Goal: Task Accomplishment & Management: Complete application form

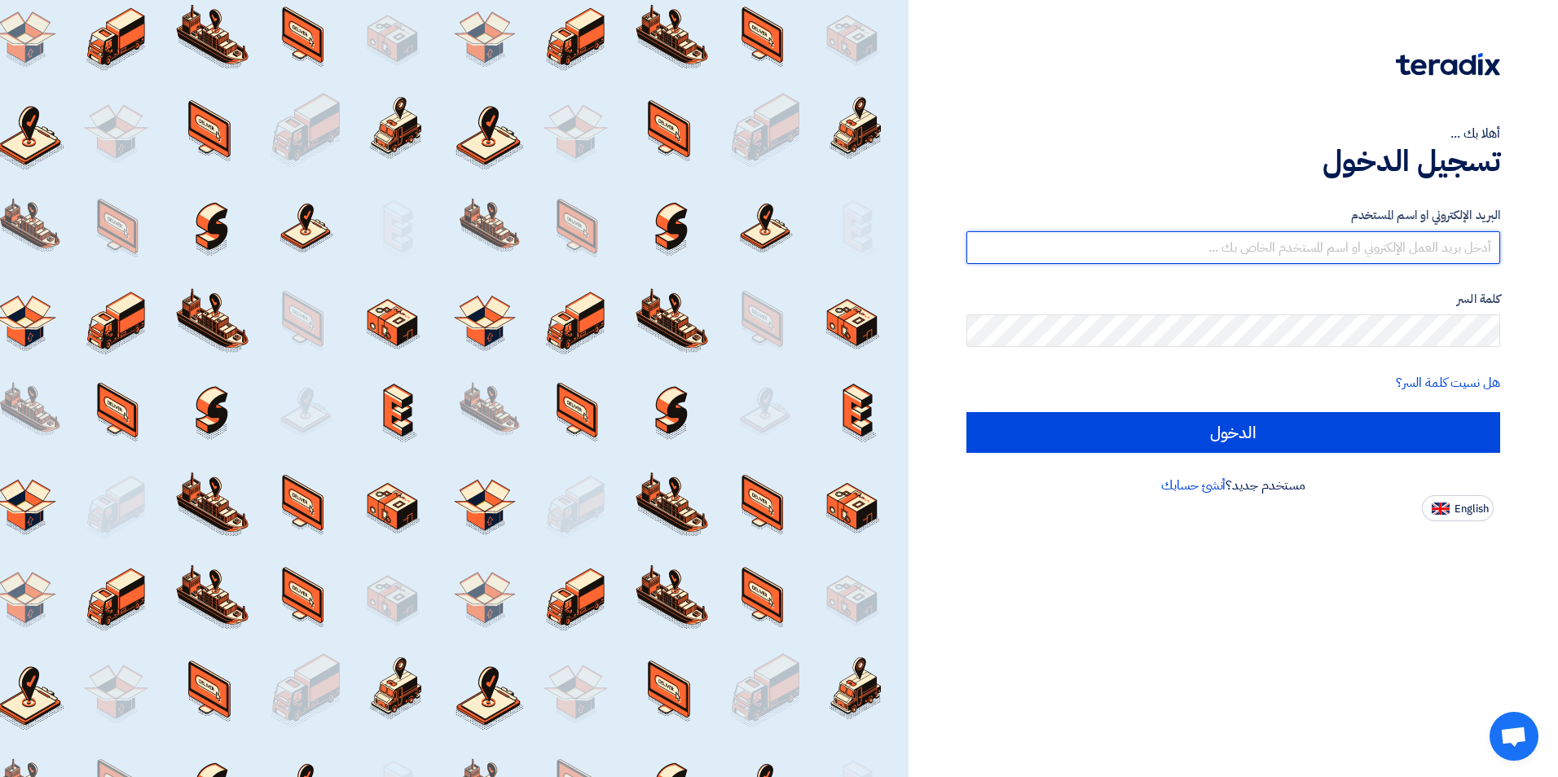
click at [702, 244] on input "text" at bounding box center [1233, 247] width 534 height 33
type input "[EMAIL_ADDRESS][DOMAIN_NAME]"
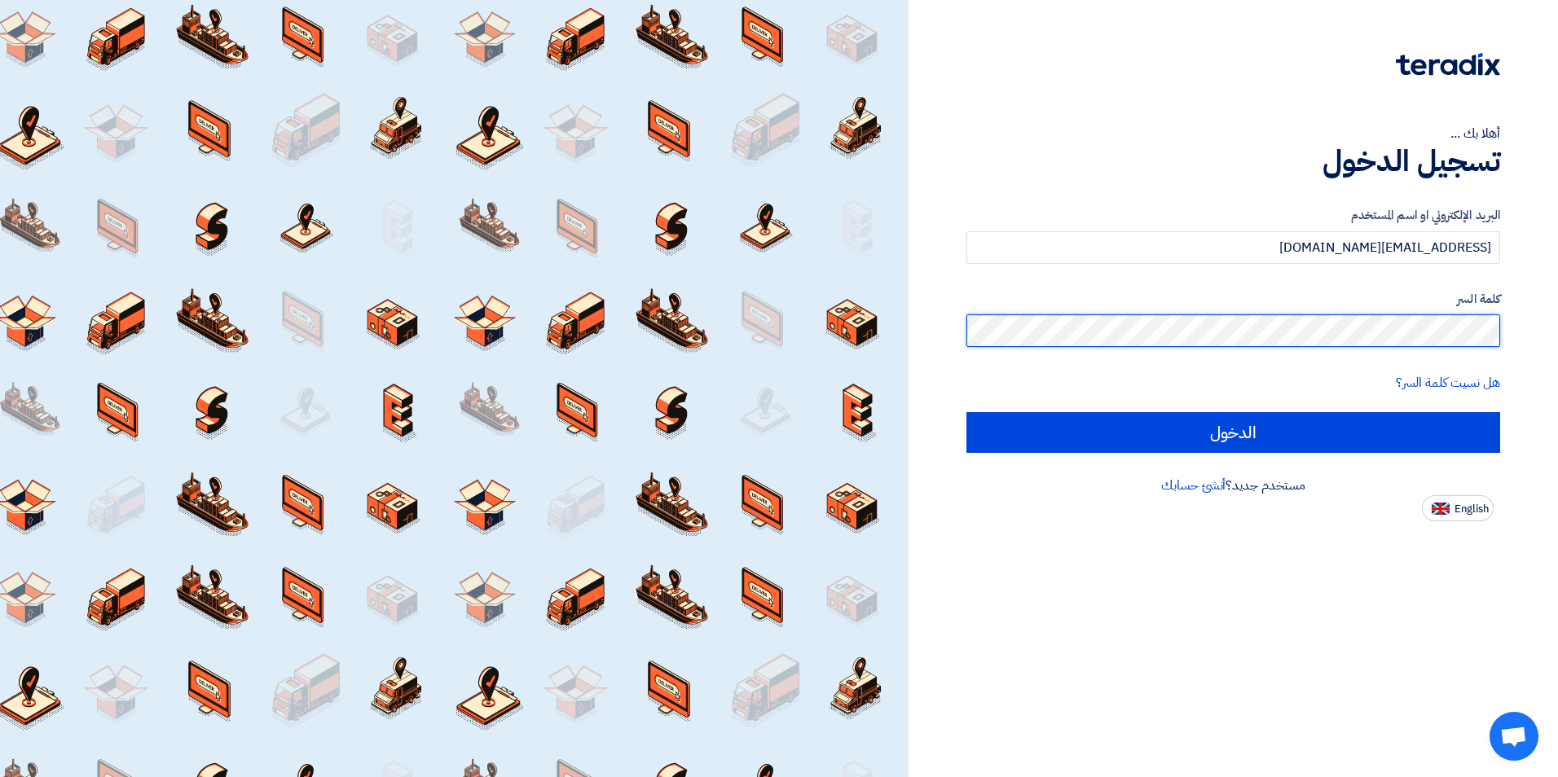
click at [702, 412] on input "الدخول" at bounding box center [1233, 432] width 534 height 41
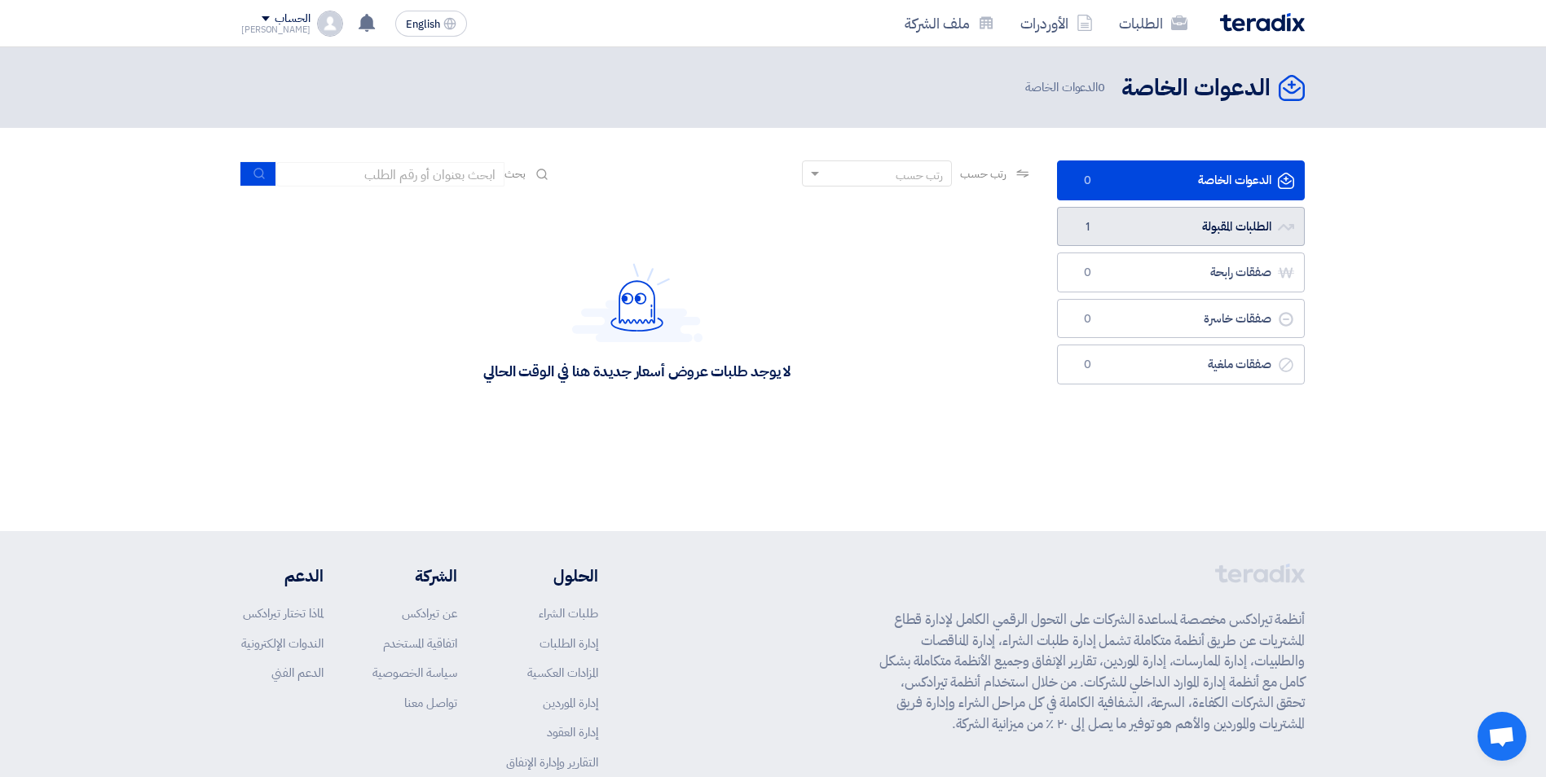
click at [702, 230] on link "الطلبات المقبولة الطلبات المقبولة 1" at bounding box center [1181, 227] width 248 height 40
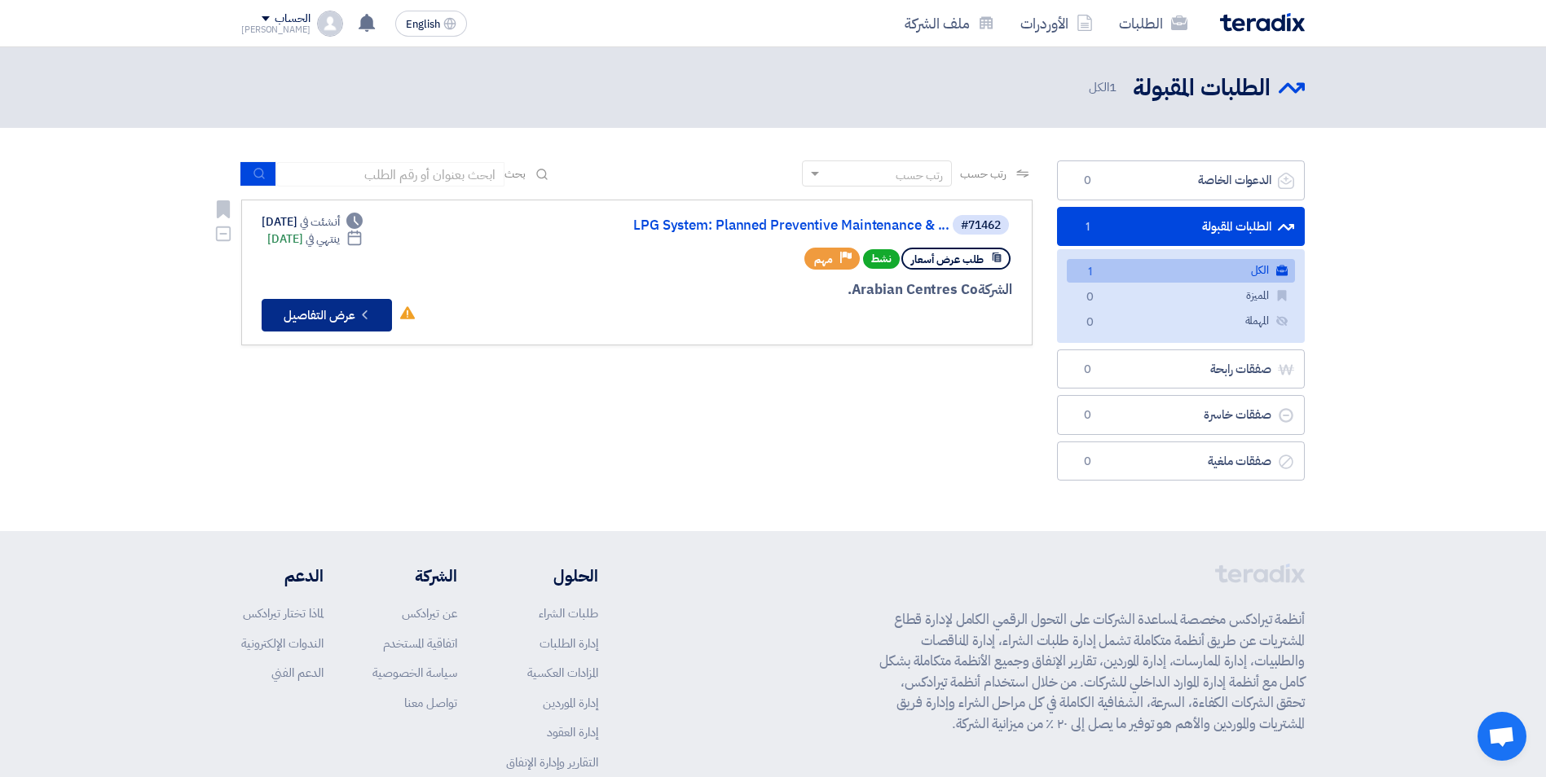
click at [288, 319] on button "Check details عرض التفاصيل" at bounding box center [327, 315] width 130 height 33
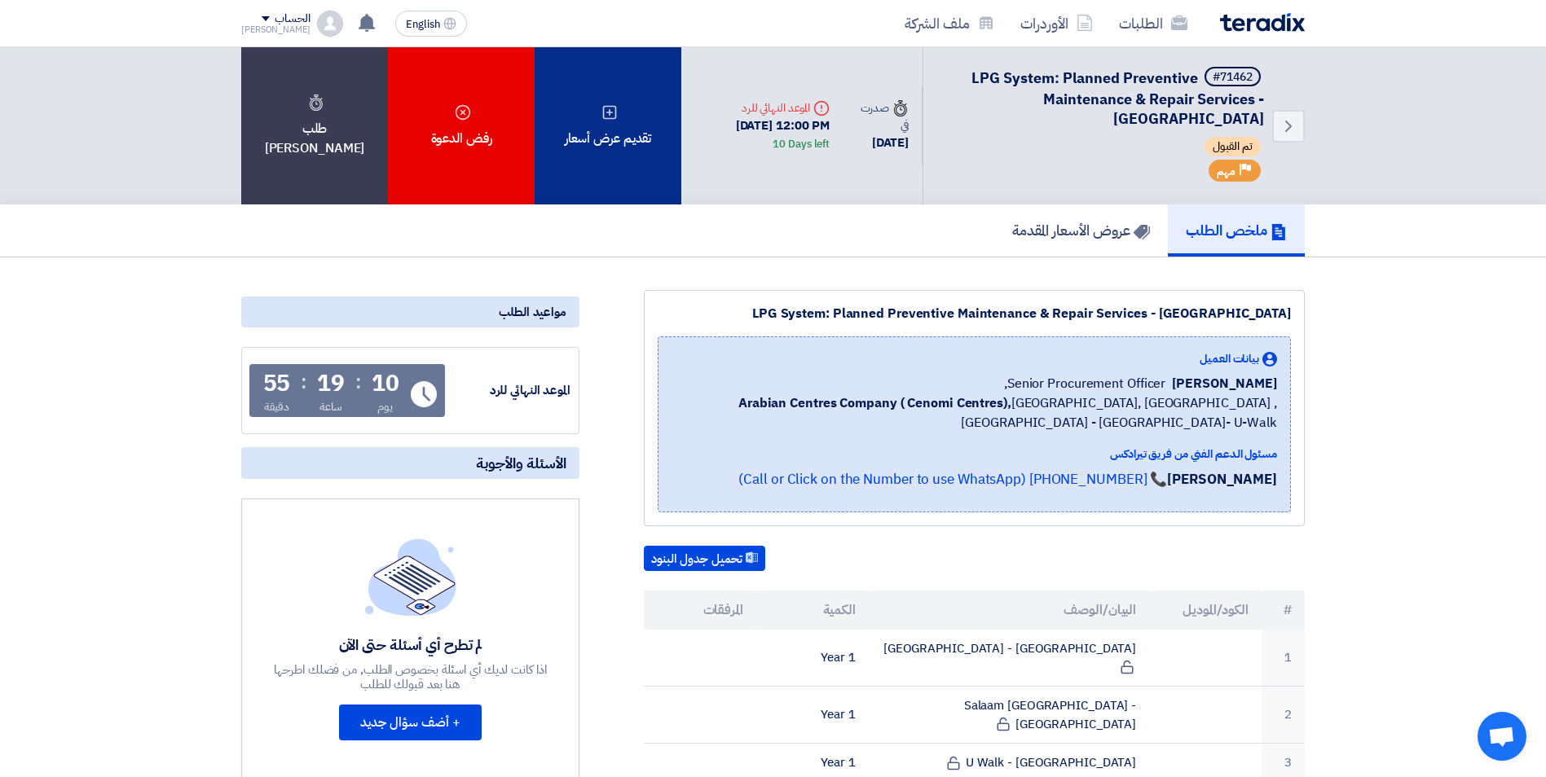
click at [584, 136] on div "تقديم عرض أسعار" at bounding box center [608, 125] width 147 height 157
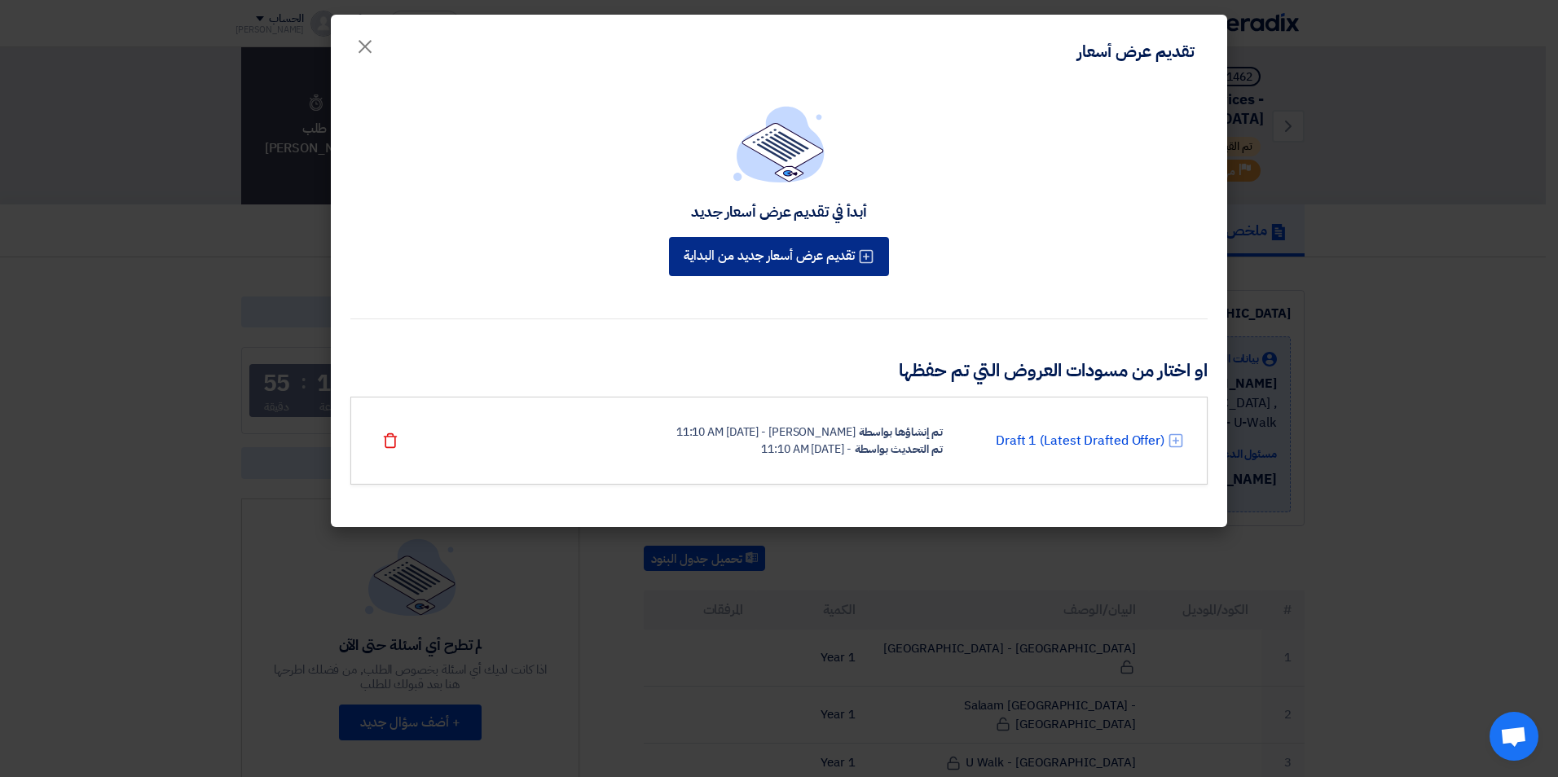
click at [702, 261] on button "تقديم عرض أسعار جديد من البداية" at bounding box center [779, 256] width 220 height 39
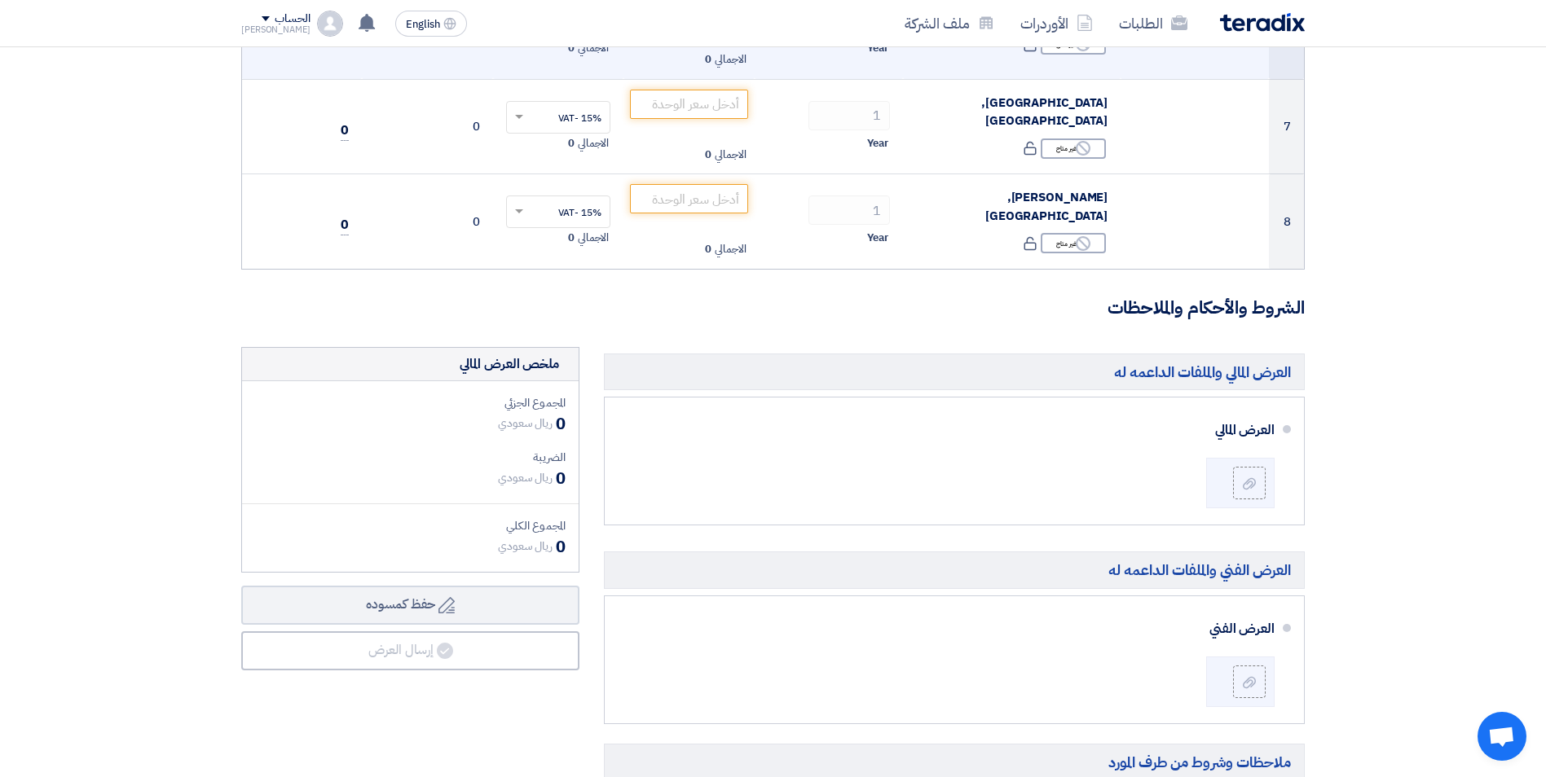
scroll to position [570, 0]
